Goal: Obtain resource: Download file/media

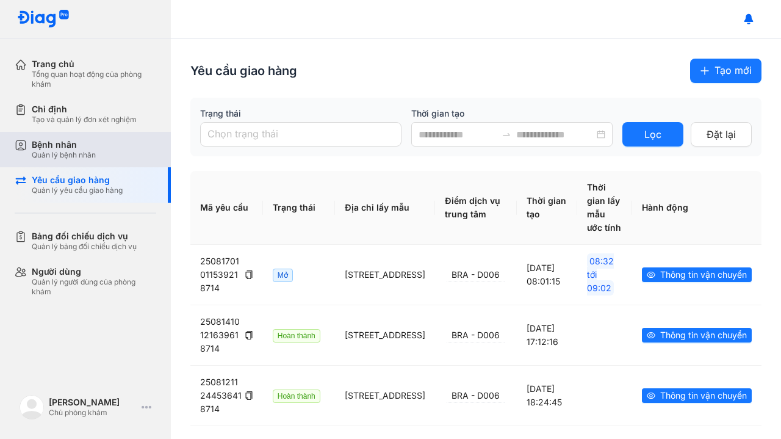
click at [59, 151] on div "Quản lý bệnh nhân" at bounding box center [64, 155] width 64 height 10
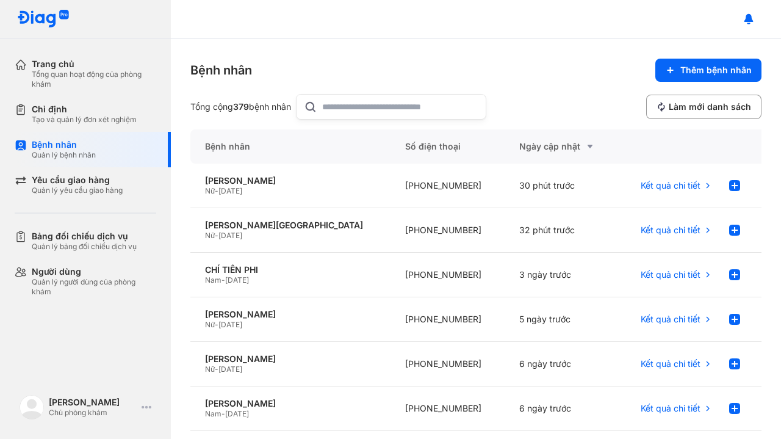
click at [356, 104] on input "text" at bounding box center [400, 107] width 156 height 24
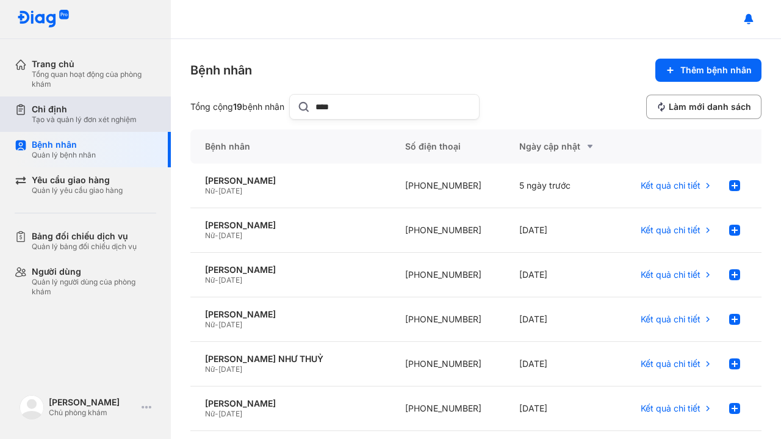
type input "****"
click at [104, 128] on div "Chỉ định Tạo và quản lý đơn xét nghiệm" at bounding box center [93, 113] width 156 height 35
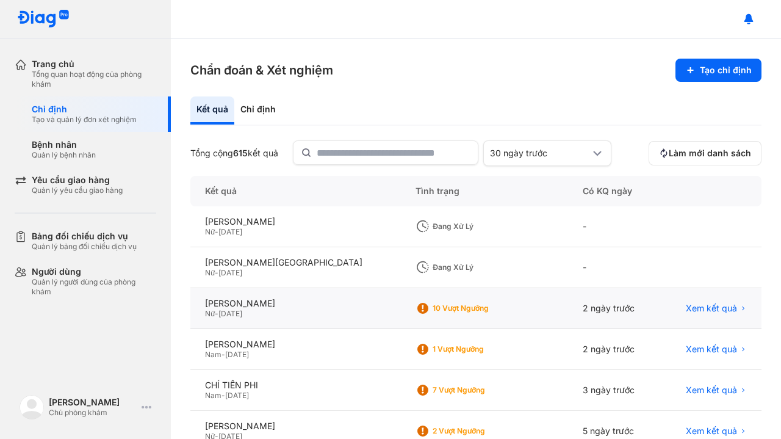
scroll to position [18, 0]
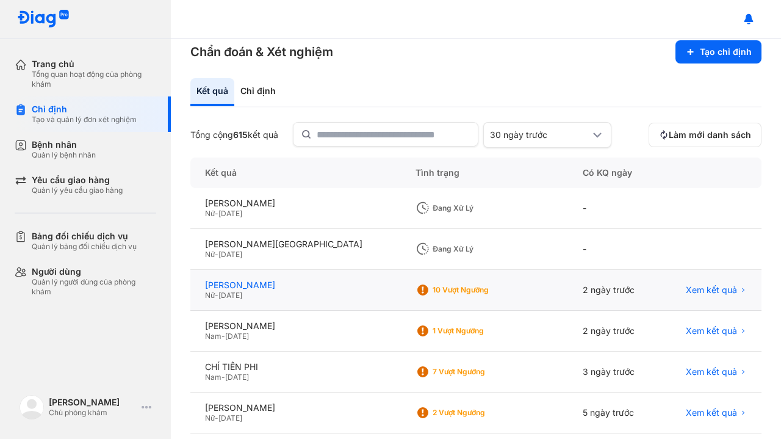
click at [303, 289] on div "[PERSON_NAME]" at bounding box center [295, 284] width 181 height 11
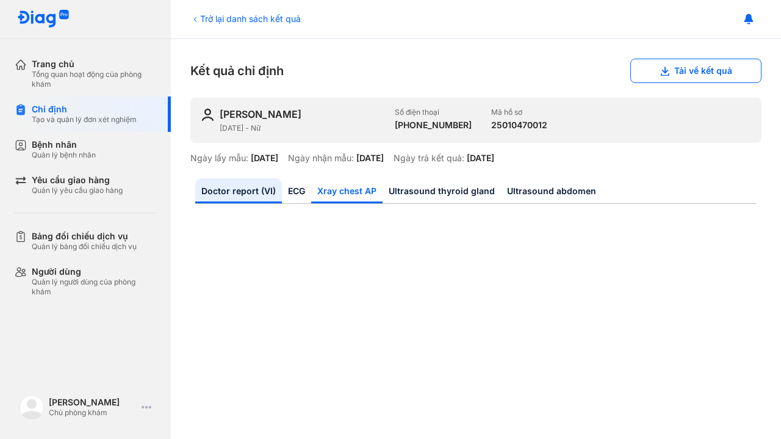
click at [360, 182] on link "Xray chest AP" at bounding box center [346, 190] width 71 height 25
click at [258, 190] on link "Doctor report (VI)" at bounding box center [238, 190] width 87 height 25
click at [679, 71] on button "Tải về kết quả" at bounding box center [695, 71] width 131 height 24
